Goal: Task Accomplishment & Management: Complete application form

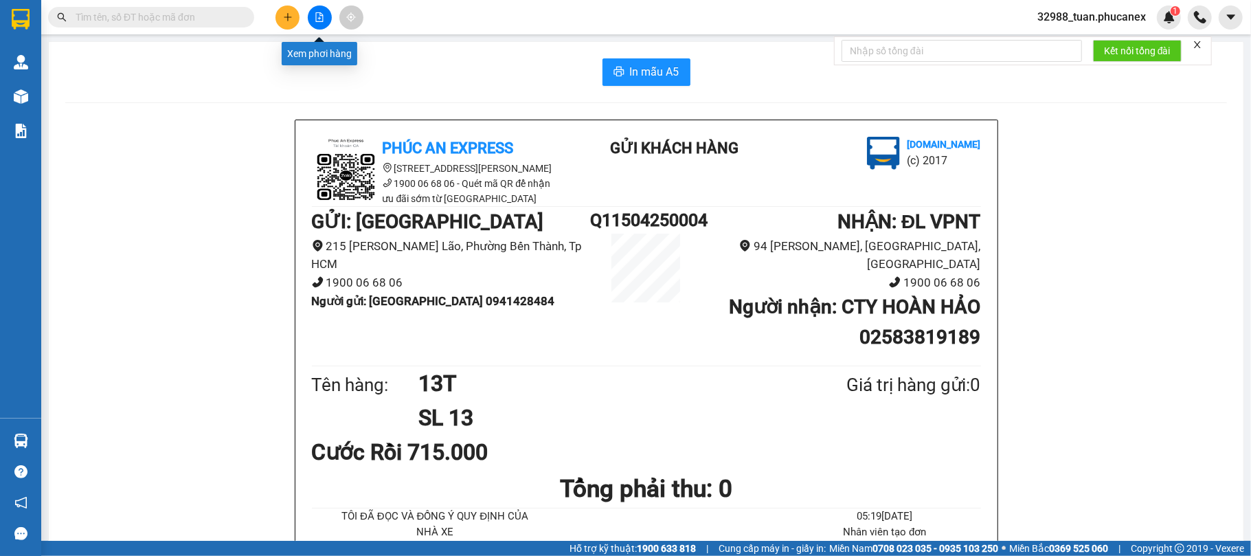
click at [321, 25] on button at bounding box center [320, 17] width 24 height 24
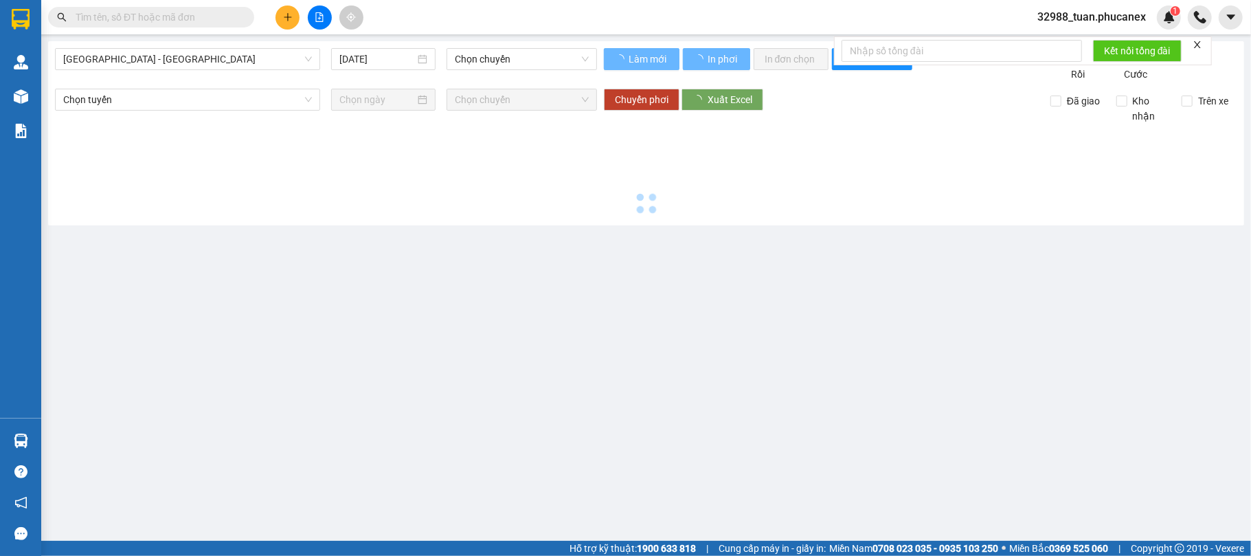
type input "[DATE]"
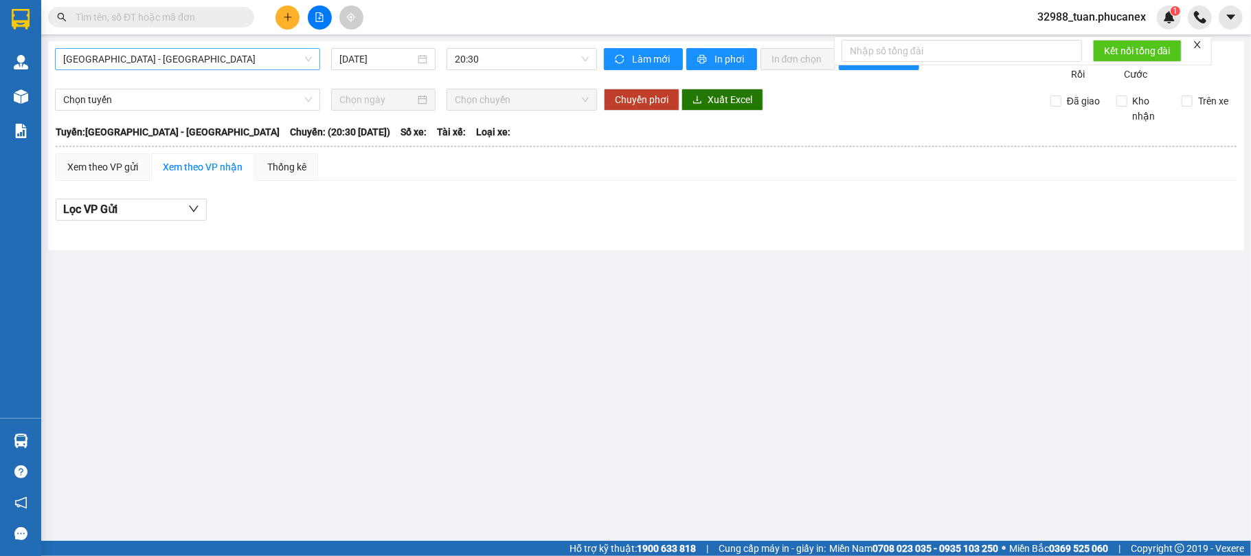
click at [187, 60] on span "[GEOGRAPHIC_DATA] - [GEOGRAPHIC_DATA]" at bounding box center [187, 59] width 249 height 21
click at [290, 21] on icon "plus" at bounding box center [288, 17] width 10 height 10
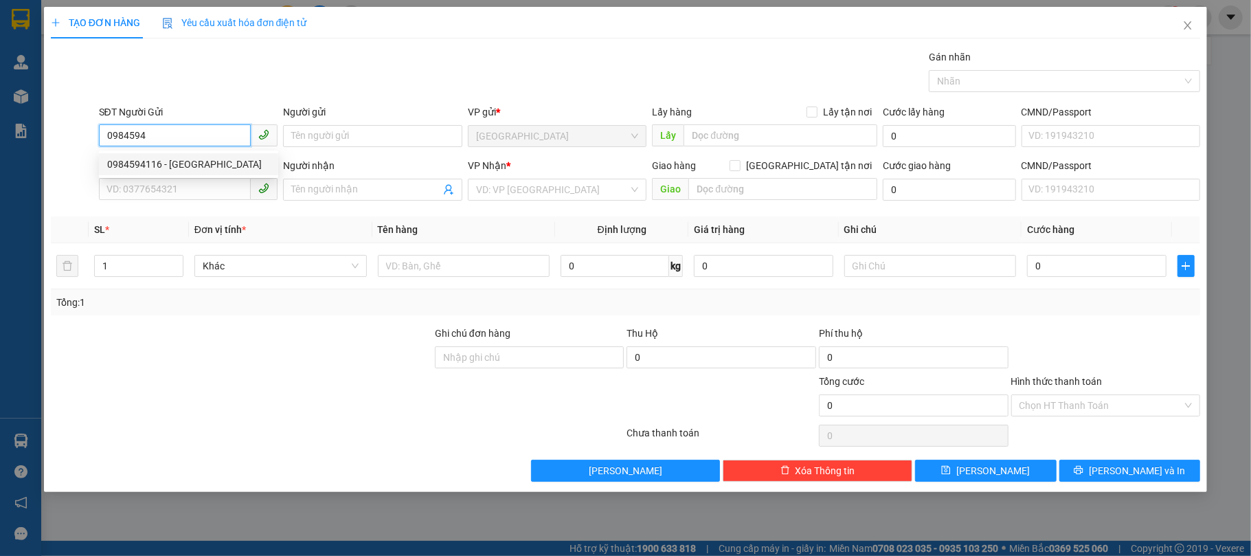
click at [152, 154] on div "0984594116 - [GEOGRAPHIC_DATA]" at bounding box center [188, 164] width 179 height 22
type input "0984594116"
type input "Huy"
type input "0827008541"
type input "HUY"
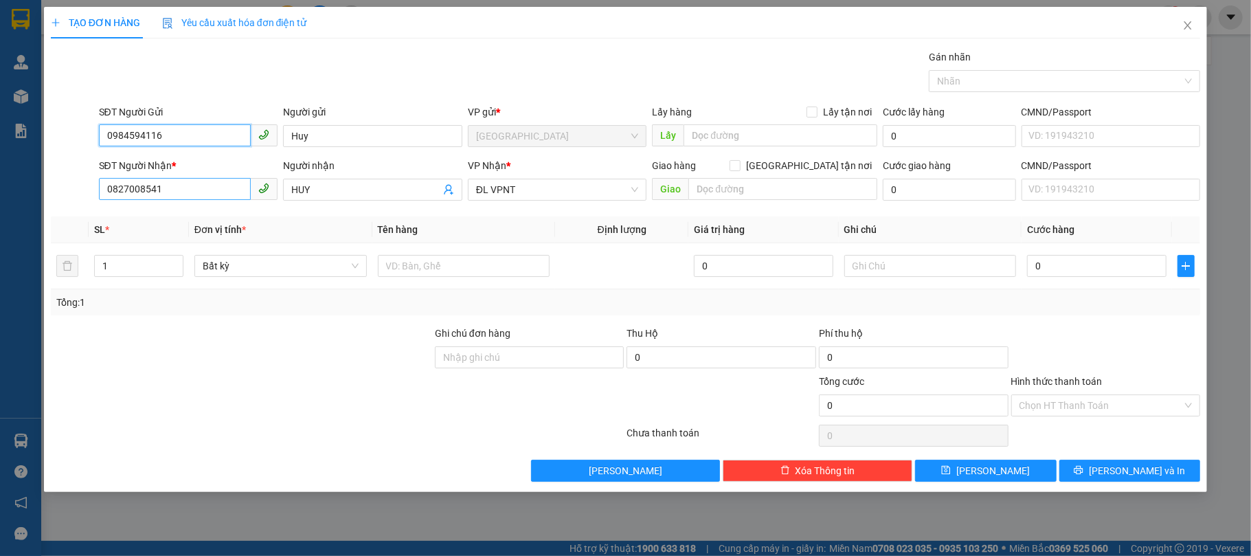
type input "0984594116"
drag, startPoint x: 176, startPoint y: 196, endPoint x: 14, endPoint y: 192, distance: 161.5
click at [14, 192] on div "TẠO ĐƠN HÀNG Yêu cầu xuất hóa đơn điện tử Transit Pickup Surcharge Ids Transit …" at bounding box center [625, 278] width 1251 height 556
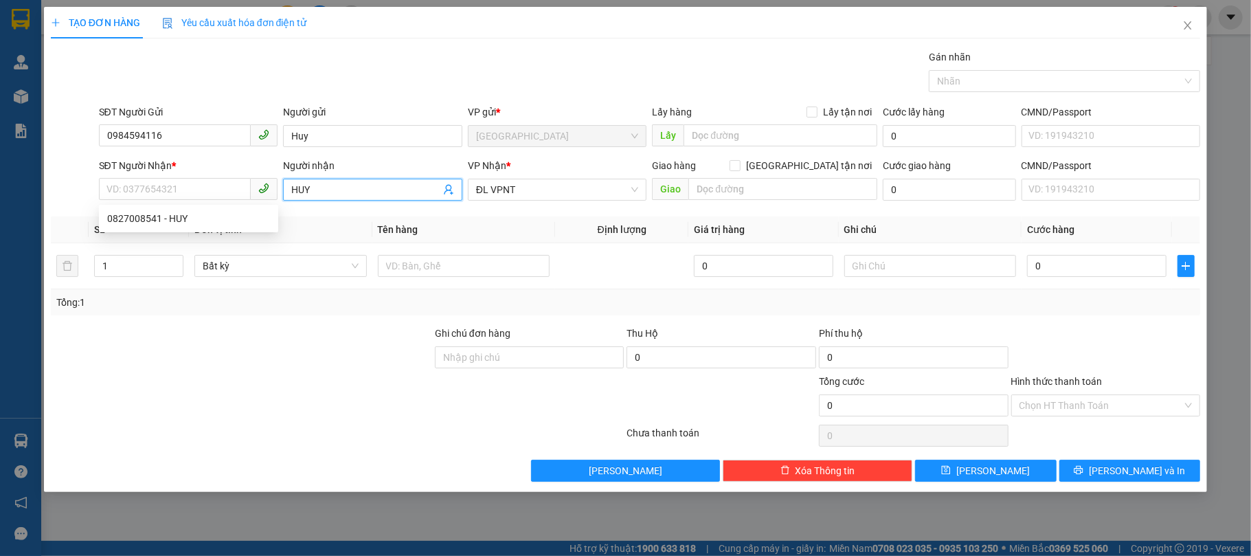
drag, startPoint x: 328, startPoint y: 188, endPoint x: 172, endPoint y: 206, distance: 157.0
click at [172, 206] on body "Kết quả tìm kiếm ( 0 ) Bộ lọc Ngày tạo đơn gần nhất No Data 32988_tuan.phucanex…" at bounding box center [625, 278] width 1251 height 556
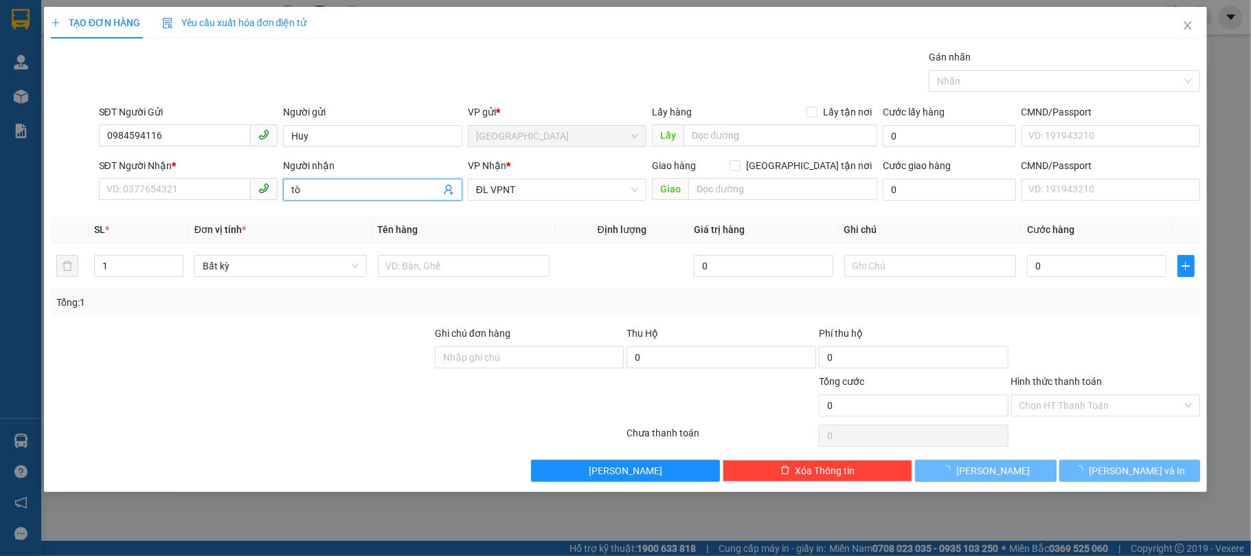
type input "t"
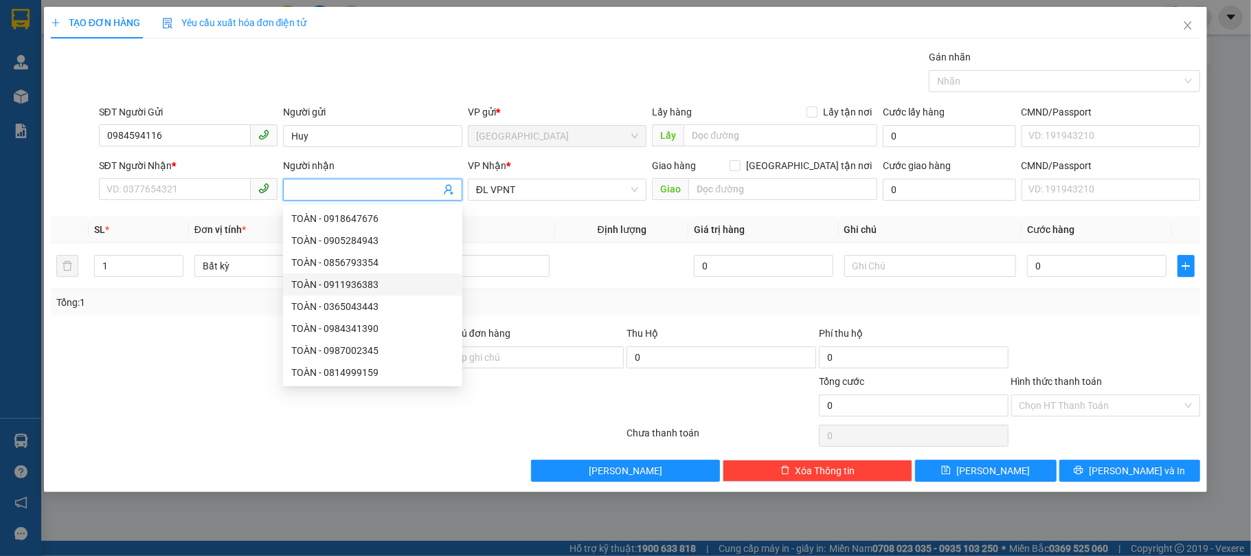
click at [394, 283] on div "TOÀN - 0911936383" at bounding box center [372, 284] width 163 height 15
type input "0911936383"
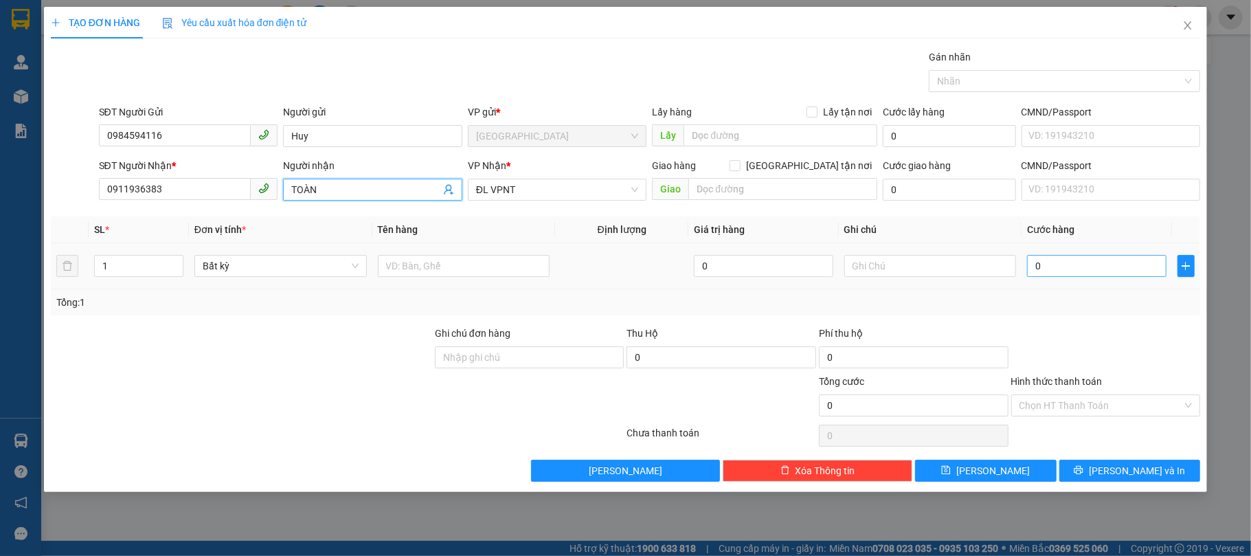
type input "TOÀN"
click at [1069, 271] on input "0" at bounding box center [1096, 266] width 139 height 22
type input "8"
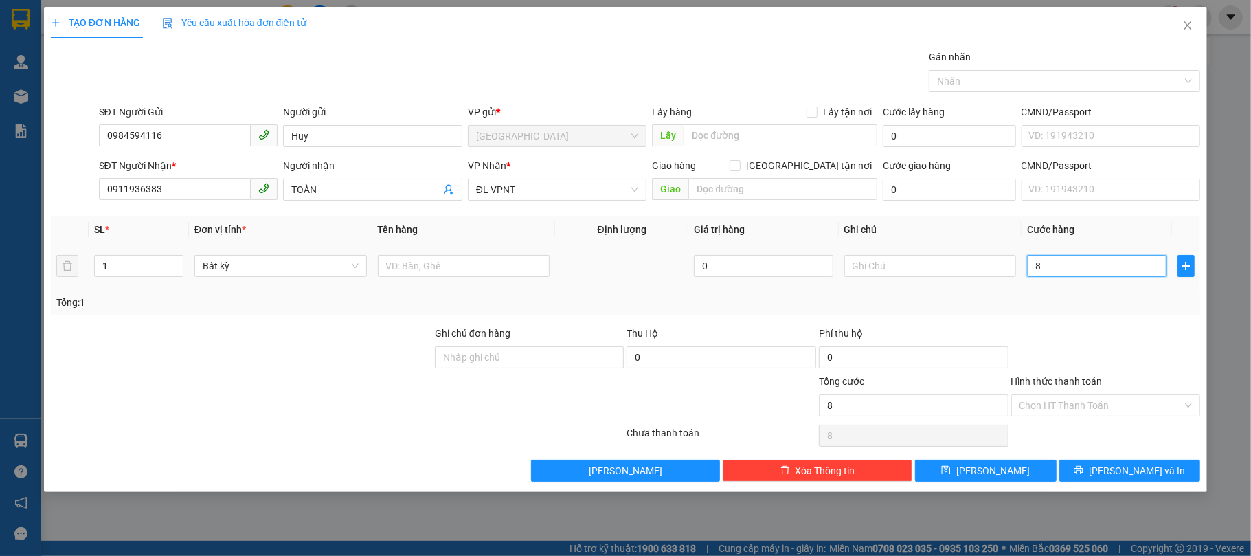
type input "80"
type input "800"
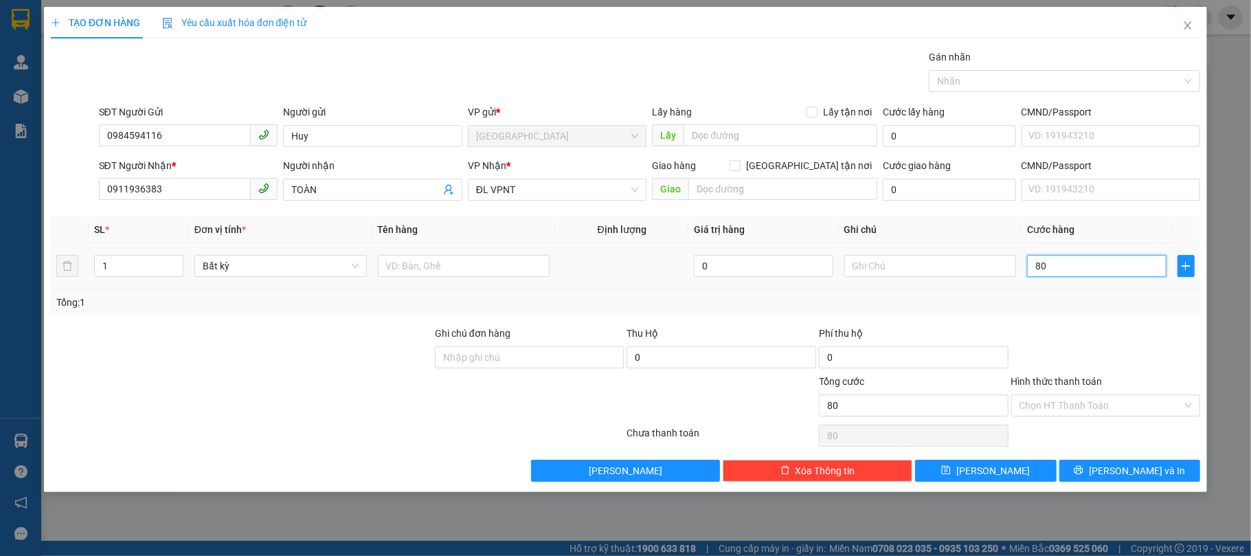
type input "800"
type input "8.000"
type input "80.000"
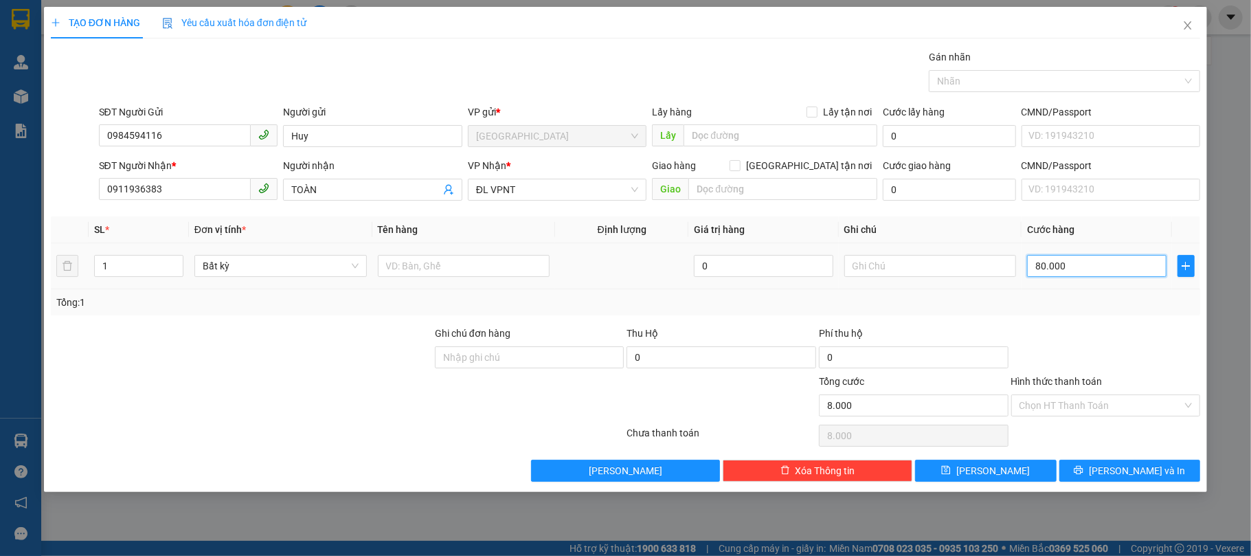
type input "80.000"
click at [525, 192] on span "ĐL VPNT" at bounding box center [557, 189] width 163 height 21
type input "80.000"
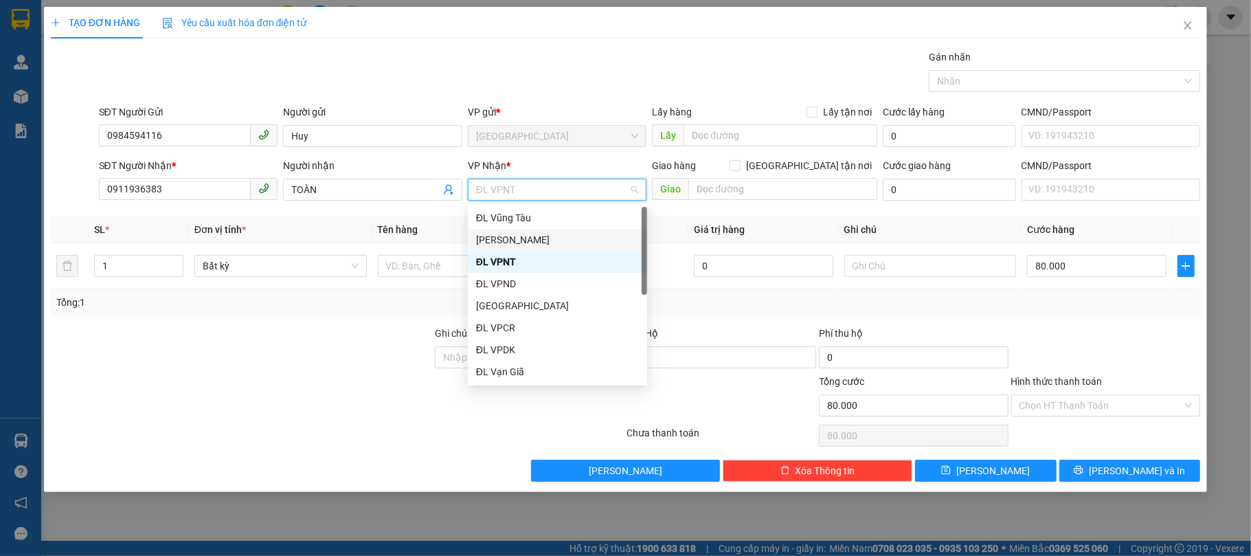
click at [525, 239] on div "[PERSON_NAME]" at bounding box center [557, 239] width 163 height 15
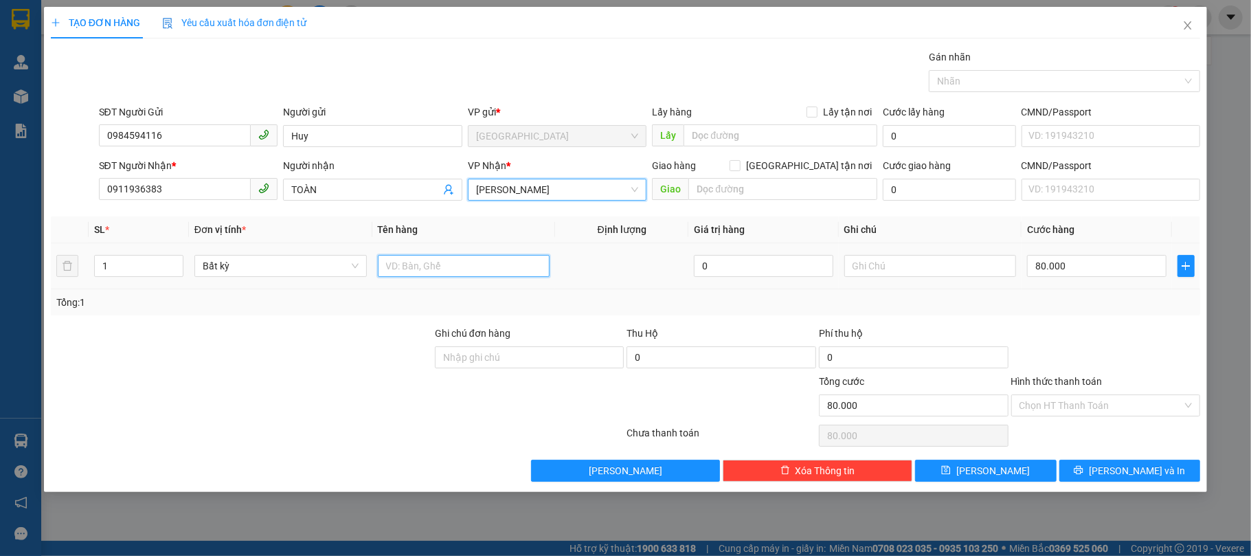
click at [418, 273] on input "text" at bounding box center [464, 266] width 172 height 22
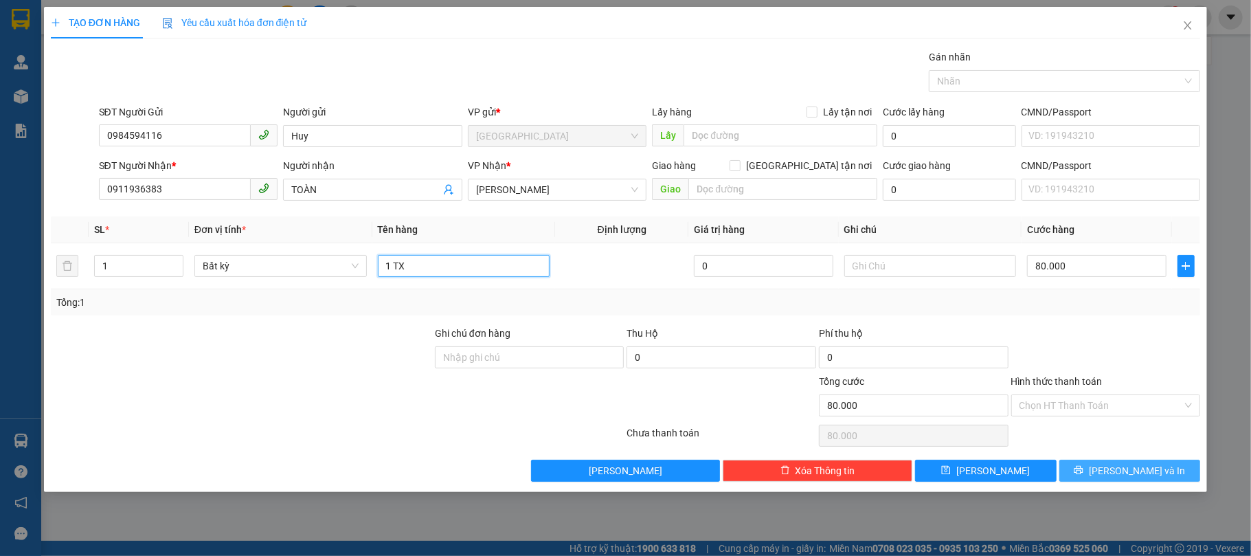
type input "1 TX"
click at [1140, 475] on span "[PERSON_NAME] và In" at bounding box center [1137, 470] width 96 height 15
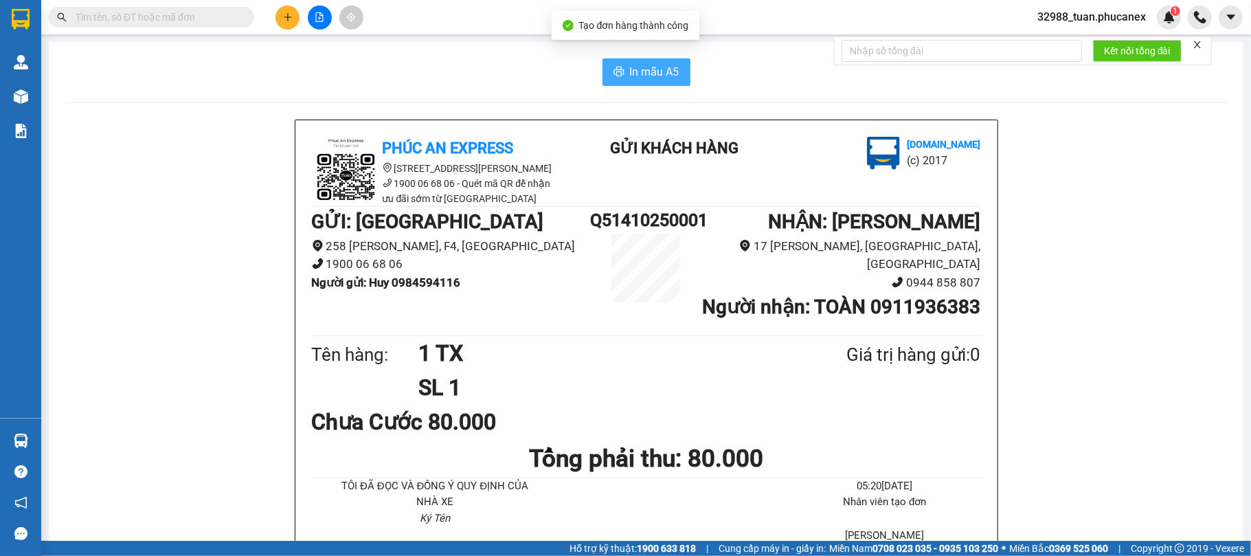
click at [664, 73] on span "In mẫu A5" at bounding box center [654, 71] width 49 height 17
click at [158, 14] on input "text" at bounding box center [157, 17] width 162 height 15
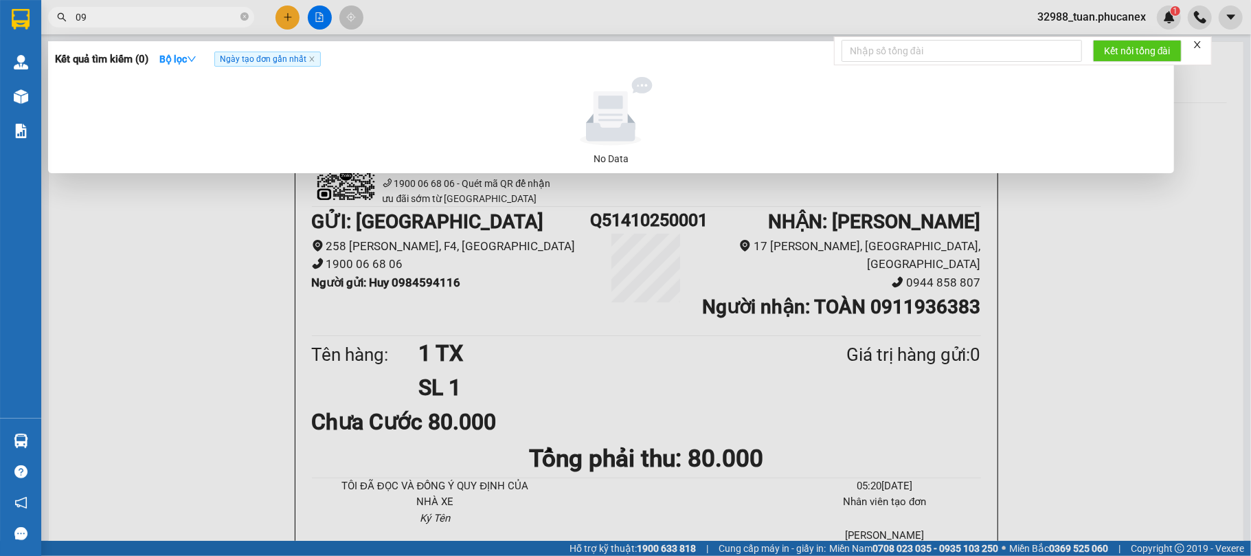
type input "0"
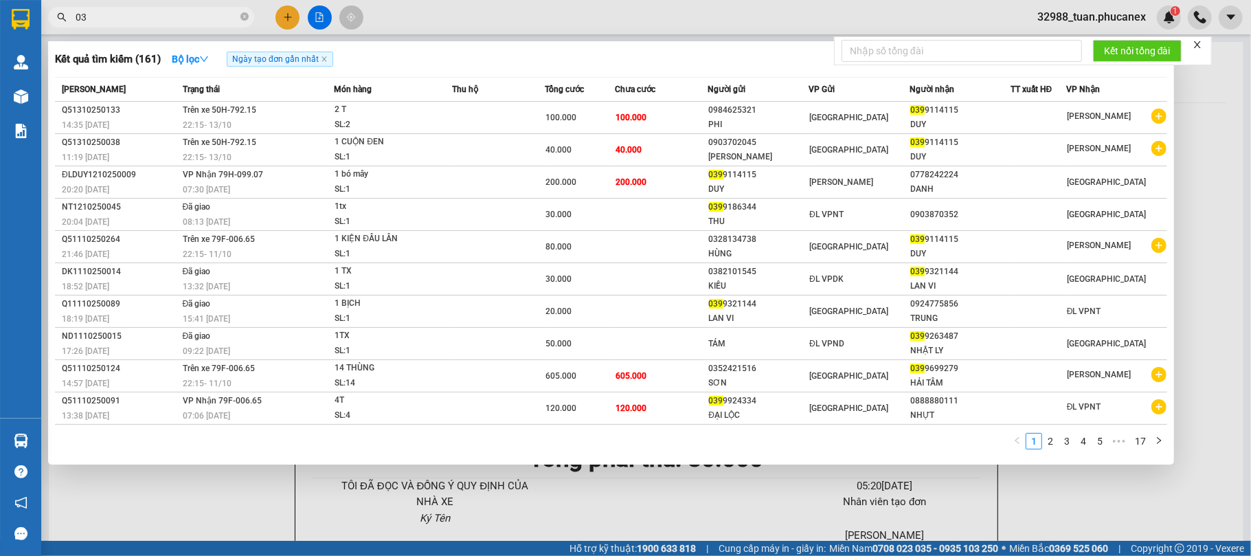
type input "0"
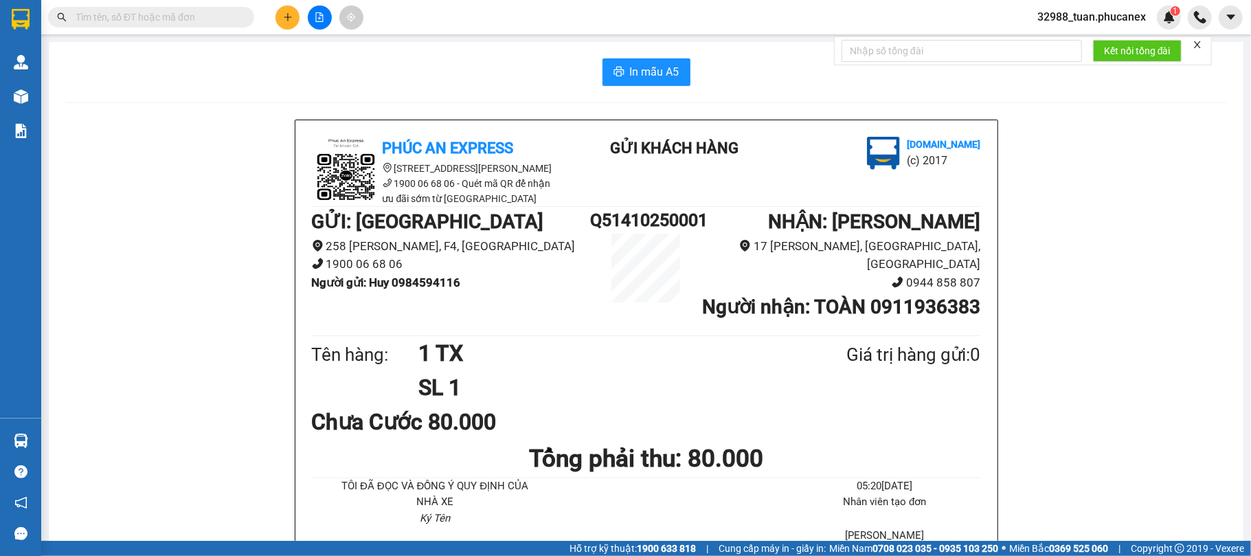
click at [1199, 44] on icon "close" at bounding box center [1197, 44] width 7 height 7
click at [314, 27] on button at bounding box center [320, 17] width 24 height 24
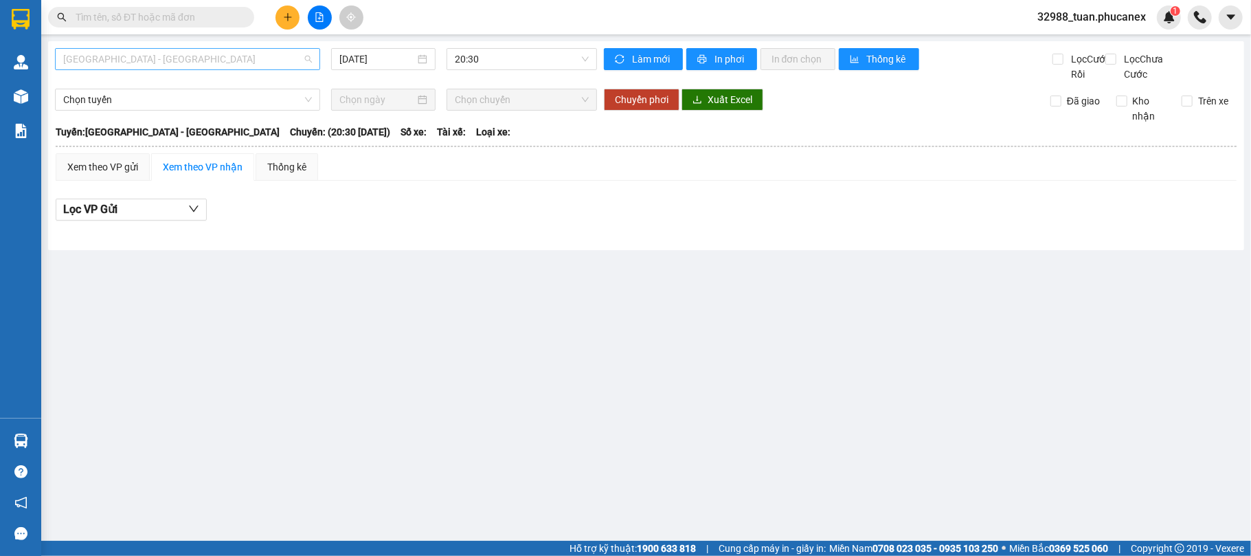
click at [154, 63] on span "[GEOGRAPHIC_DATA] - [GEOGRAPHIC_DATA]" at bounding box center [187, 59] width 249 height 21
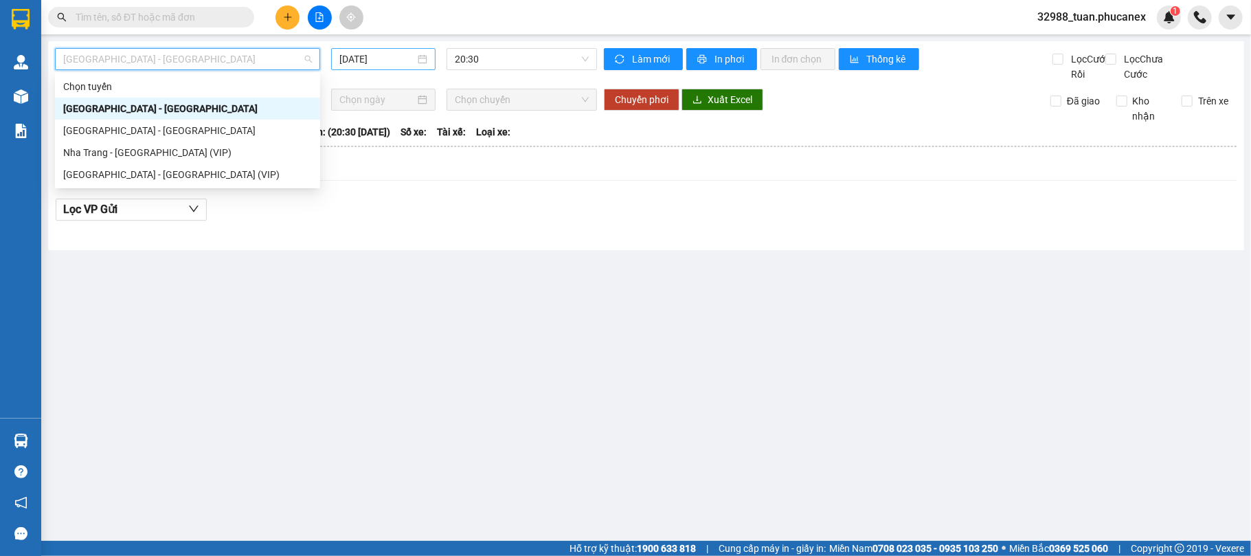
click at [387, 65] on input "[DATE]" at bounding box center [377, 59] width 76 height 15
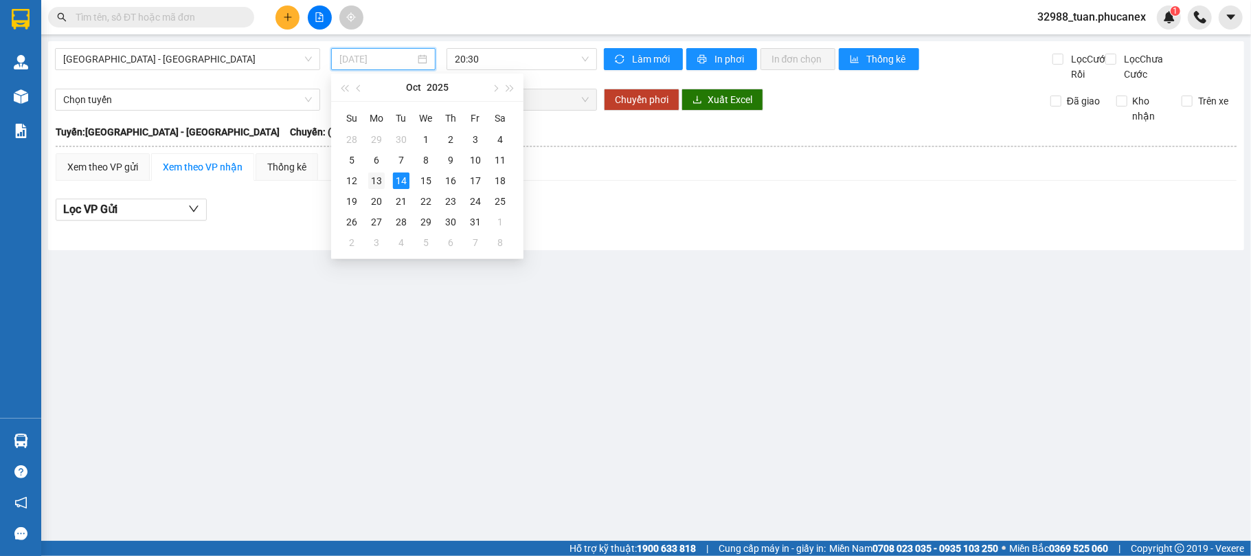
click at [381, 181] on div "13" at bounding box center [376, 180] width 16 height 16
type input "[DATE]"
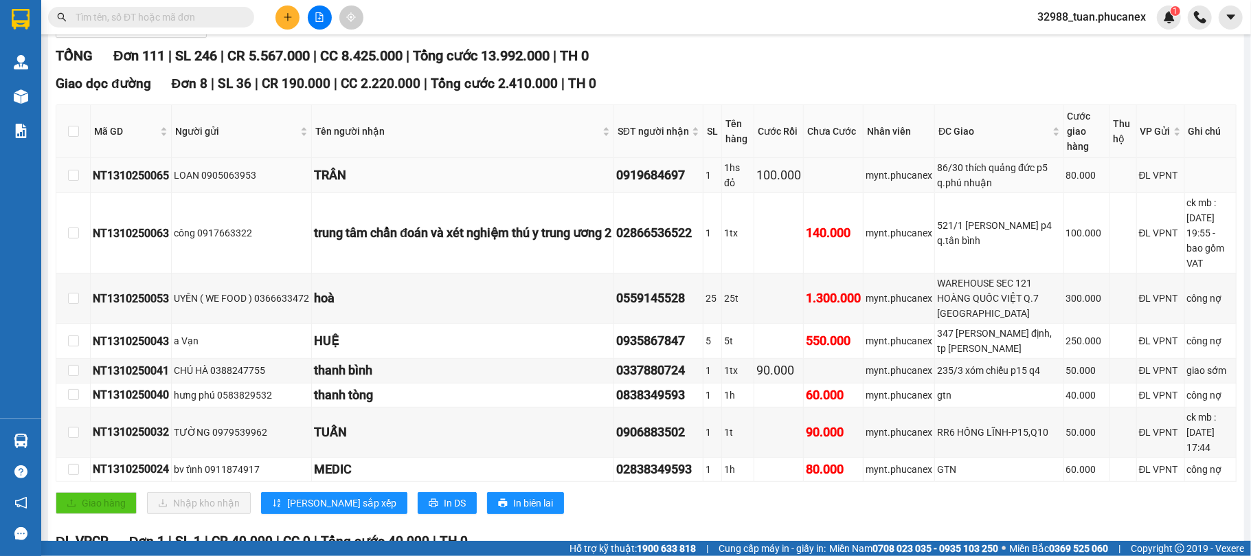
scroll to position [275, 0]
